Goal: Task Accomplishment & Management: Manage account settings

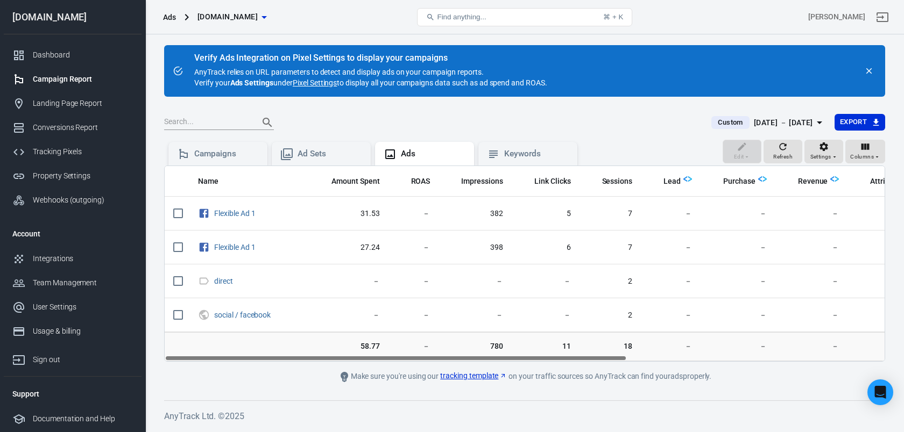
click at [62, 84] on div "Campaign Report" at bounding box center [83, 79] width 100 height 11
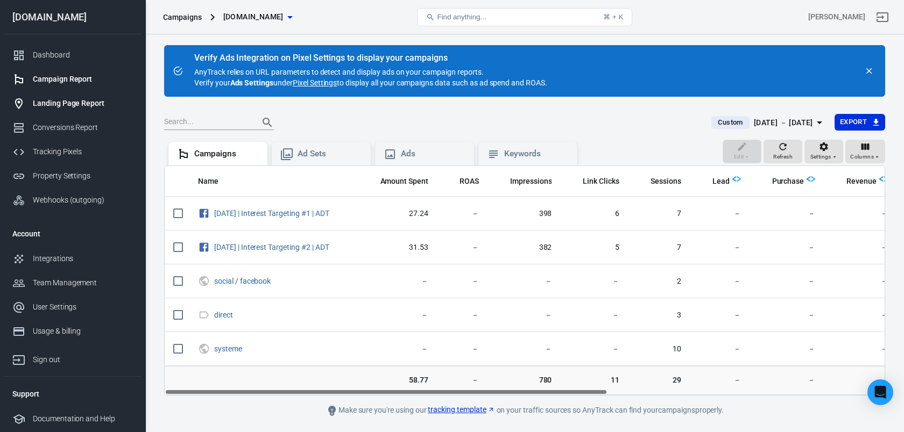
click at [81, 102] on div "Landing Page Report" at bounding box center [83, 103] width 100 height 11
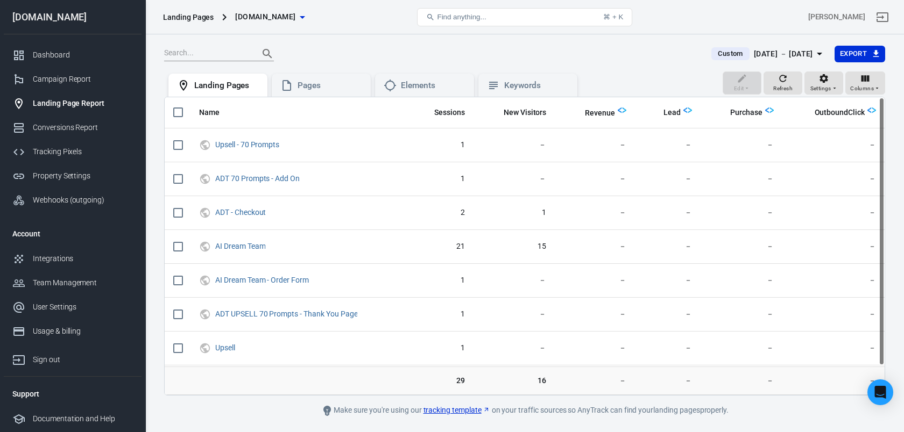
click at [713, 49] on span "Custom" at bounding box center [729, 53] width 33 height 11
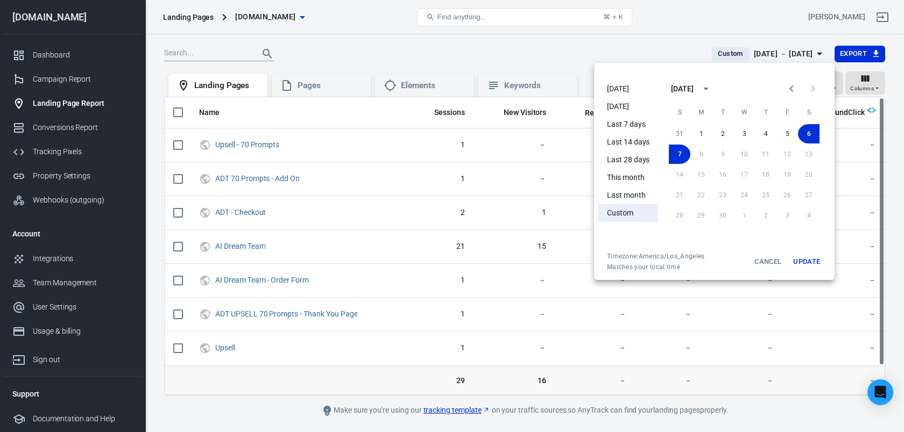
click at [637, 179] on li "This month" at bounding box center [628, 178] width 60 height 18
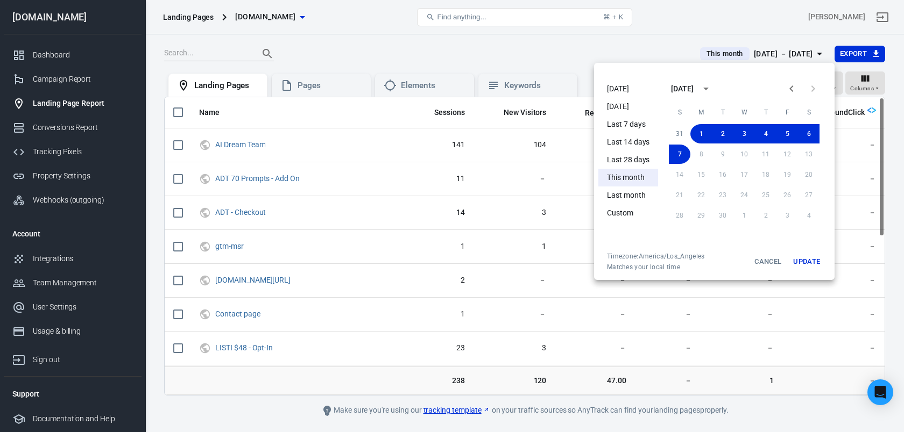
click at [805, 264] on button "Update" at bounding box center [806, 261] width 34 height 19
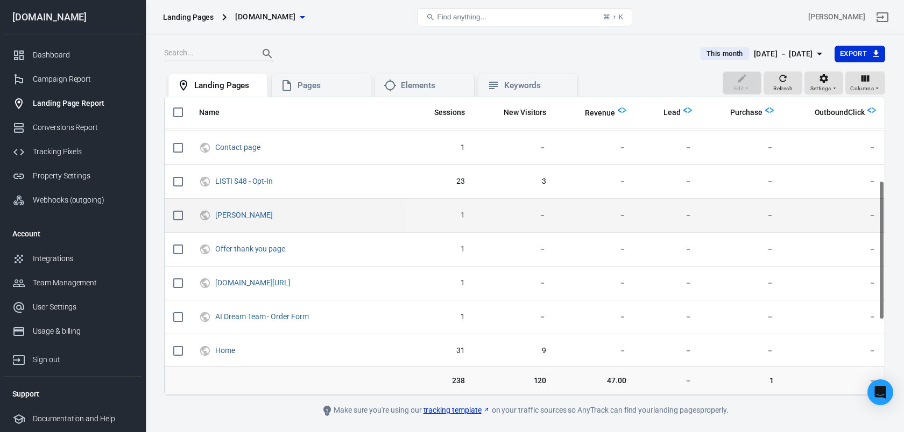
scroll to position [179, 0]
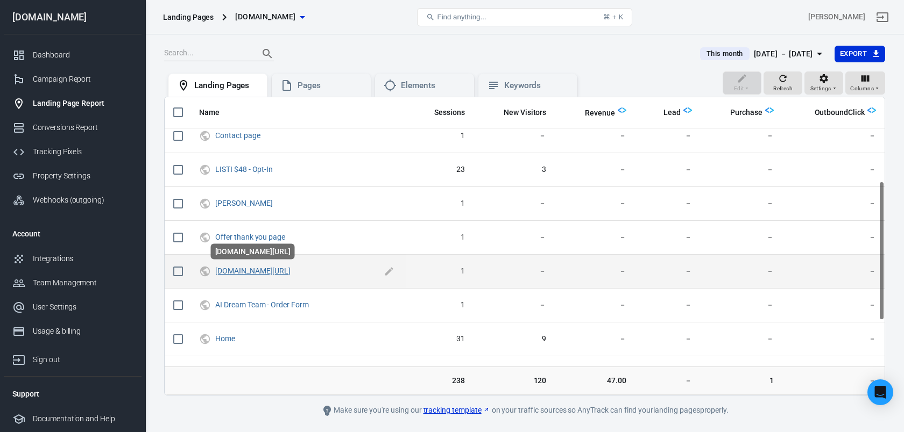
click at [290, 274] on link "[DOMAIN_NAME][URL]" at bounding box center [252, 271] width 75 height 9
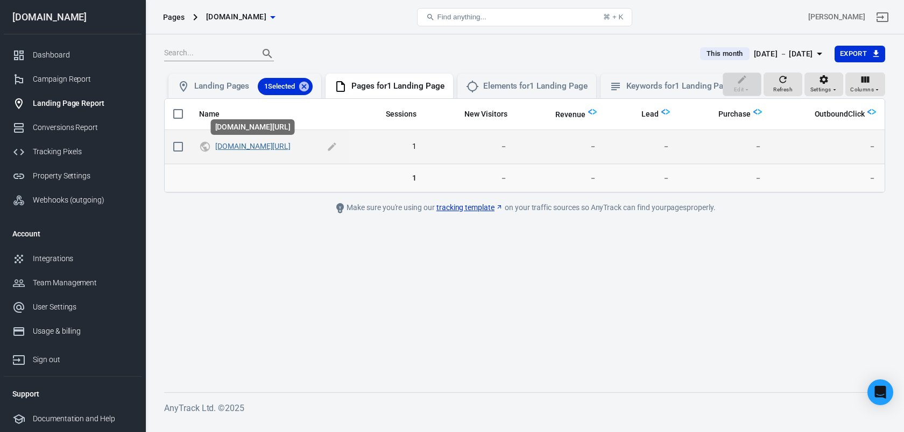
click at [290, 149] on link "[DOMAIN_NAME][URL]" at bounding box center [252, 146] width 75 height 9
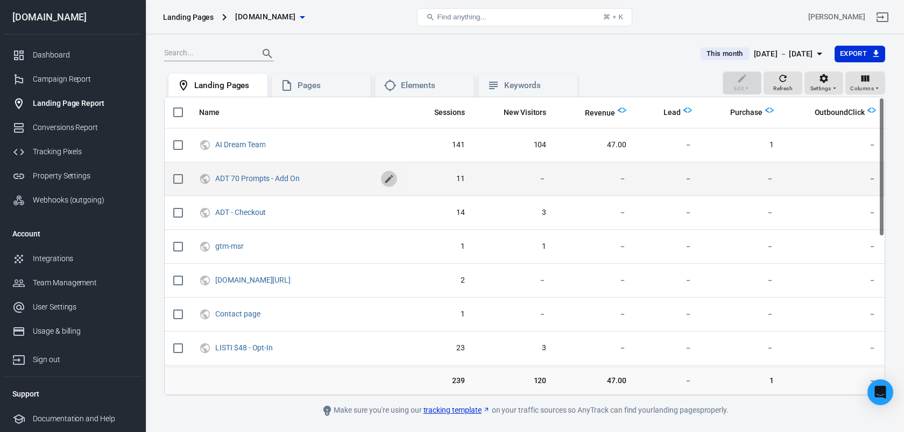
click at [393, 181] on icon "scrollable content" at bounding box center [389, 179] width 8 height 8
click at [230, 177] on input "ADT 70 Prompts - Add On" at bounding box center [295, 179] width 161 height 14
click at [338, 181] on input "ADT 70 Prompts - Add On" at bounding box center [295, 179] width 161 height 14
click at [393, 178] on icon "scrollable content" at bounding box center [390, 179] width 8 height 8
click at [272, 177] on link "ADT 70 Prompts - Add On" at bounding box center [257, 178] width 84 height 9
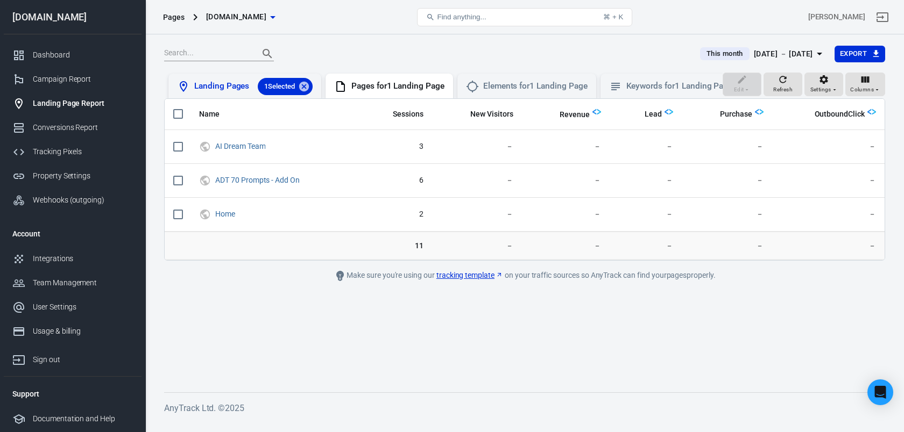
click at [233, 85] on div "Landing Pages 1 Selected" at bounding box center [253, 86] width 118 height 17
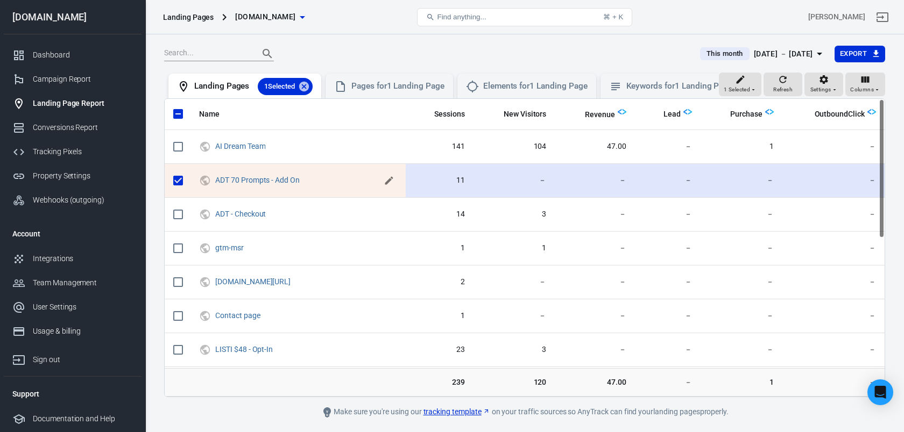
click at [393, 181] on icon "scrollable content" at bounding box center [389, 180] width 8 height 8
click at [300, 181] on input "ADT 70 Prompts - Add On" at bounding box center [295, 180] width 161 height 14
type input "ADT 70 Prompts - Add On Course"
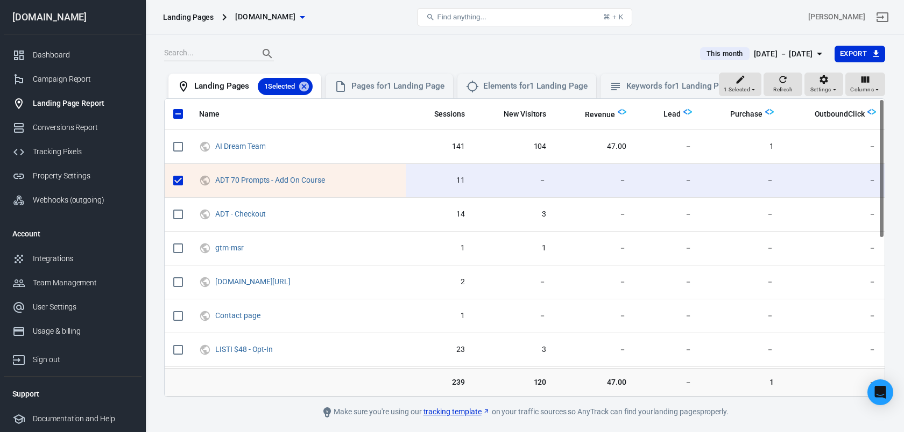
click at [710, 57] on span "This month" at bounding box center [724, 53] width 45 height 11
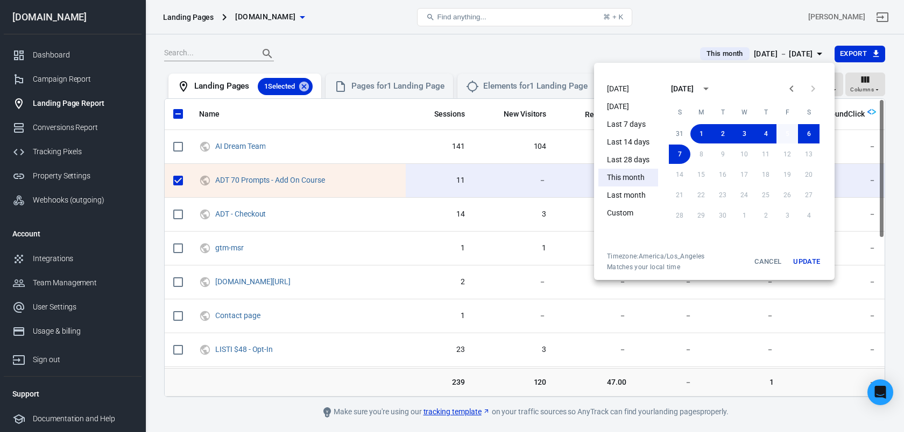
click at [791, 133] on button "5" at bounding box center [787, 133] width 22 height 19
click at [802, 261] on button "Update" at bounding box center [806, 261] width 34 height 19
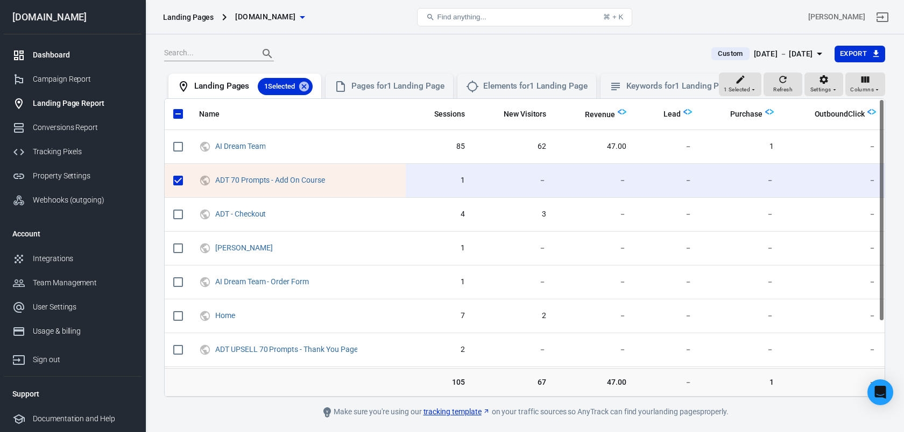
click at [61, 56] on div "Dashboard" at bounding box center [83, 54] width 100 height 11
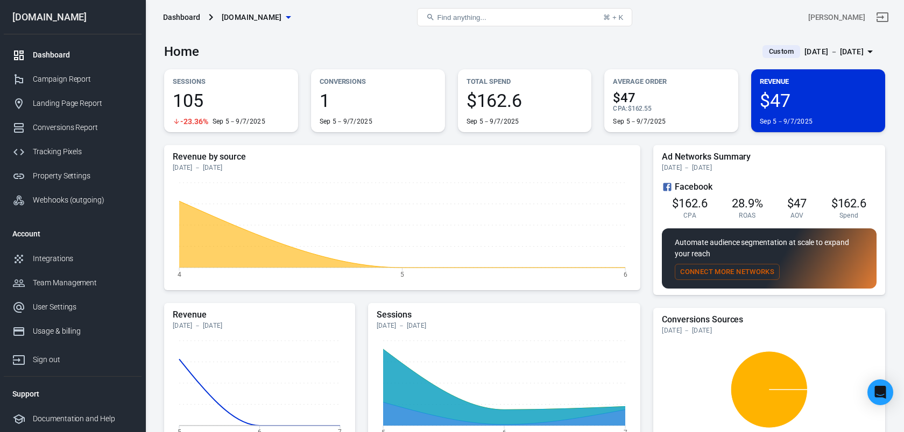
click at [555, 60] on div "Home Custom [DATE] － [DATE]" at bounding box center [524, 47] width 721 height 26
click at [584, 48] on div "Home Custom [DATE] － [DATE]" at bounding box center [524, 47] width 721 height 26
